Goal: Navigation & Orientation: Find specific page/section

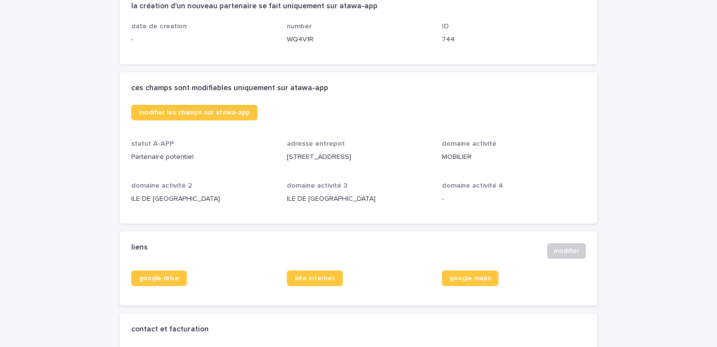
scroll to position [233, 0]
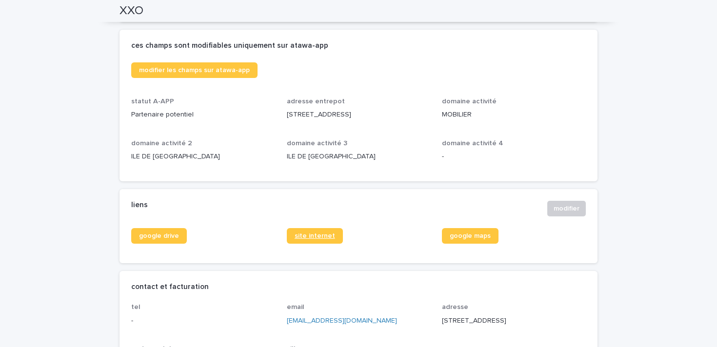
click at [317, 230] on link "site internet" at bounding box center [315, 236] width 56 height 16
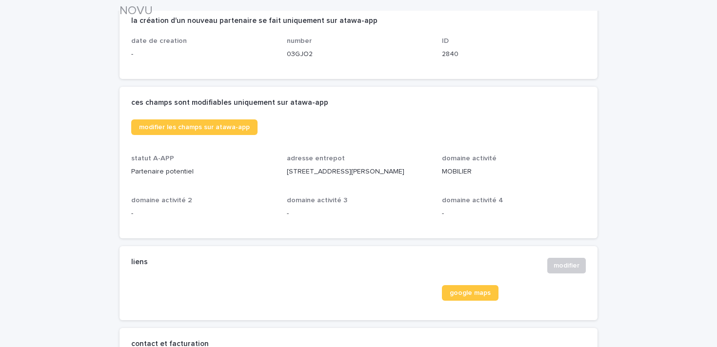
scroll to position [258, 0]
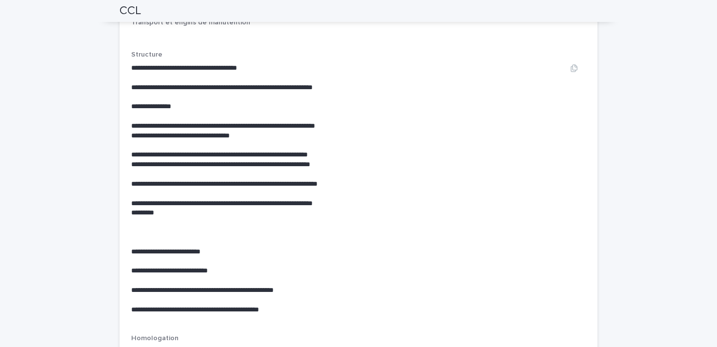
scroll to position [1295, 0]
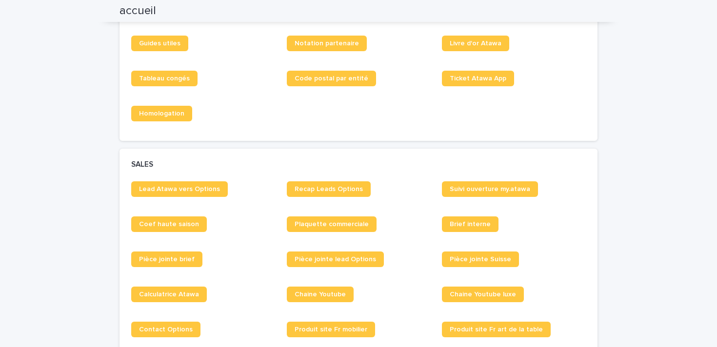
scroll to position [647, 0]
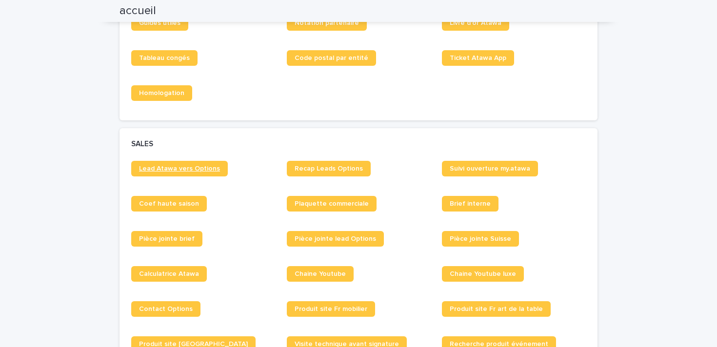
click at [204, 171] on span "Lead Atawa vers Options" at bounding box center [179, 168] width 81 height 7
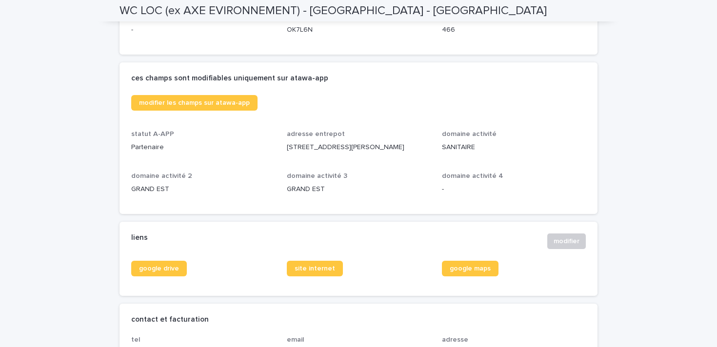
scroll to position [247, 0]
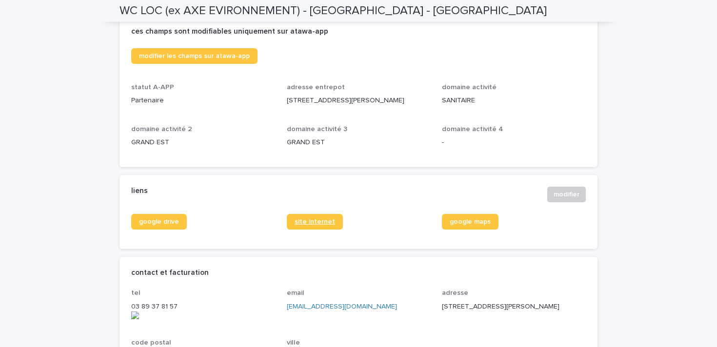
click at [321, 217] on link "site internet" at bounding box center [315, 222] width 56 height 16
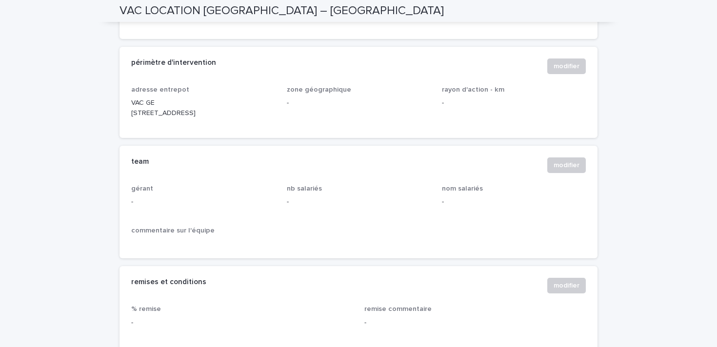
scroll to position [362, 0]
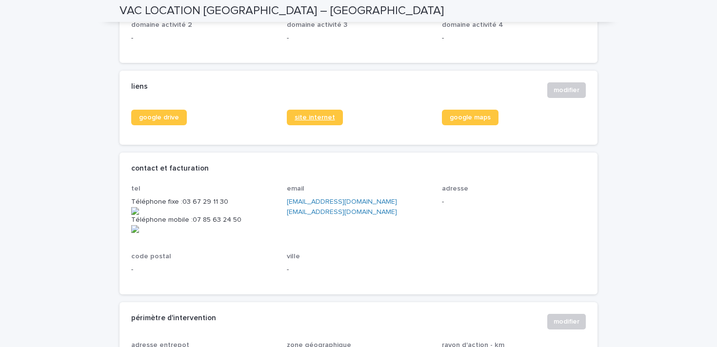
click at [314, 121] on span "site internet" at bounding box center [315, 117] width 40 height 7
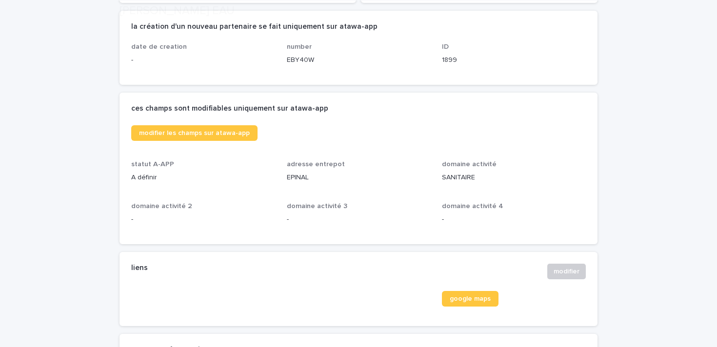
scroll to position [200, 0]
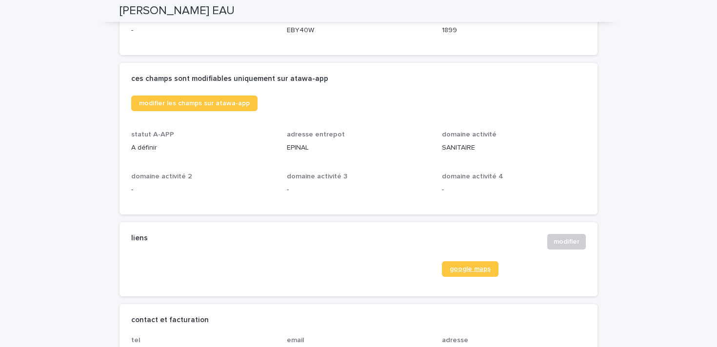
click at [474, 267] on span "google maps" at bounding box center [470, 269] width 41 height 7
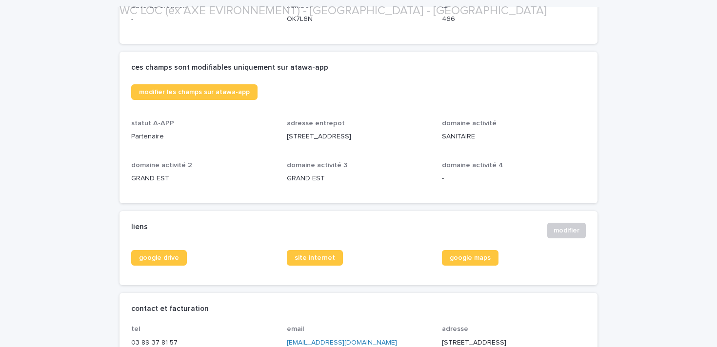
scroll to position [252, 0]
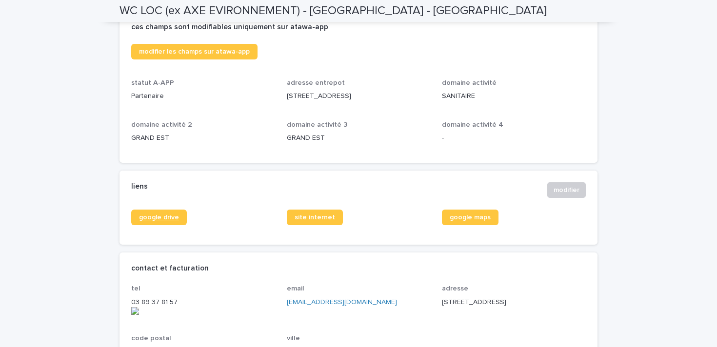
click at [162, 219] on span "google drive" at bounding box center [159, 217] width 40 height 7
